Goal: Transaction & Acquisition: Obtain resource

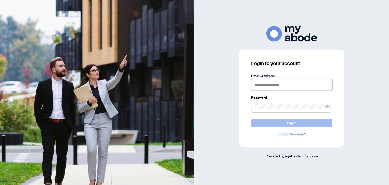
type input "**********"
click at [280, 123] on button "Login" at bounding box center [291, 122] width 81 height 9
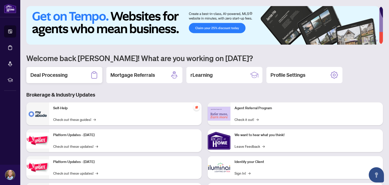
click at [58, 75] on h2 "Deal Processing" at bounding box center [48, 74] width 37 height 7
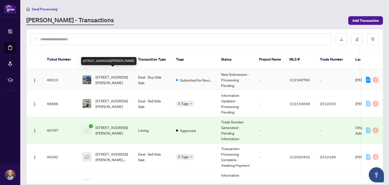
click at [106, 74] on span "36 De la Rive Dr, Russell, Ontario K0A 1W0, Canada" at bounding box center [112, 79] width 34 height 11
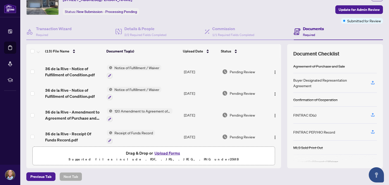
scroll to position [18, 0]
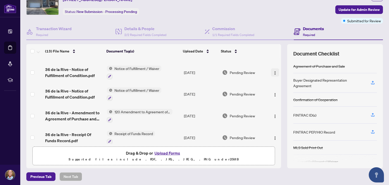
click at [273, 73] on img "button" at bounding box center [275, 73] width 4 height 4
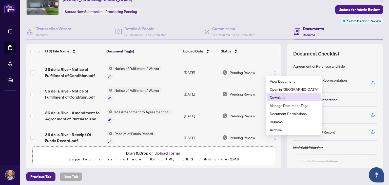
click at [273, 98] on span "Download" at bounding box center [293, 97] width 48 height 6
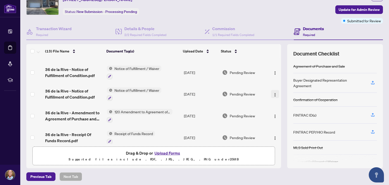
click at [273, 93] on img "button" at bounding box center [275, 95] width 4 height 4
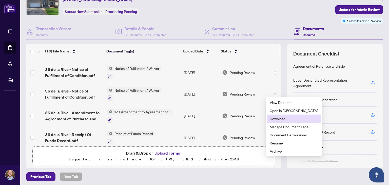
click at [271, 120] on span "Download" at bounding box center [293, 119] width 48 height 6
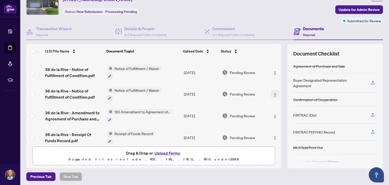
click at [273, 93] on img "button" at bounding box center [275, 95] width 4 height 4
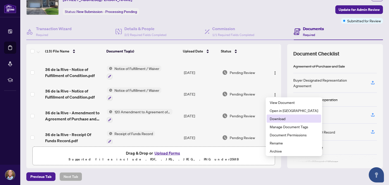
click at [279, 119] on span "Download" at bounding box center [293, 119] width 48 height 6
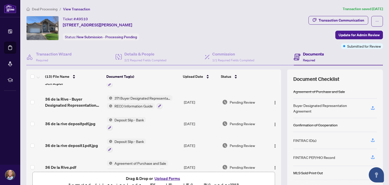
scroll to position [193, 0]
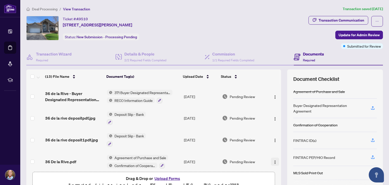
click at [273, 160] on img "button" at bounding box center [275, 162] width 4 height 4
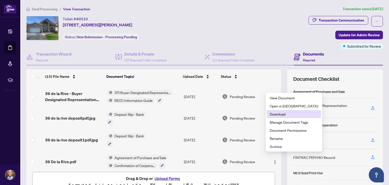
click at [276, 115] on span "Download" at bounding box center [293, 114] width 48 height 6
